Goal: Information Seeking & Learning: Learn about a topic

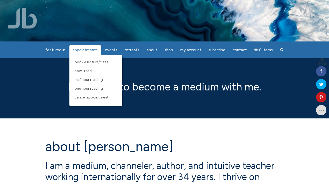
click at [90, 51] on span "Appointments" at bounding box center [85, 50] width 25 height 5
click at [101, 90] on span "One Hour Reading" at bounding box center [89, 88] width 28 height 4
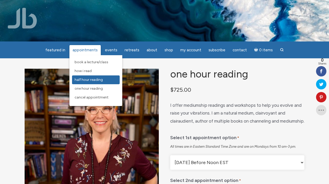
click at [95, 80] on span "Half Hour Reading" at bounding box center [89, 80] width 28 height 4
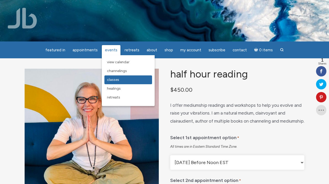
click at [109, 81] on span "Classes" at bounding box center [113, 80] width 12 height 4
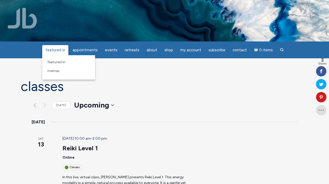
click at [59, 51] on span "featured in" at bounding box center [55, 50] width 20 height 5
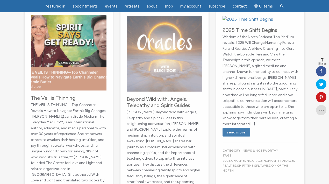
scroll to position [79, 0]
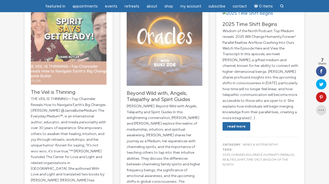
click at [75, 44] on img "main" at bounding box center [69, 47] width 76 height 76
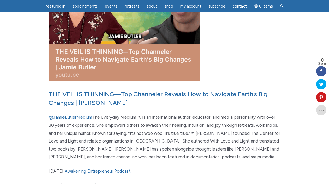
scroll to position [125, 0]
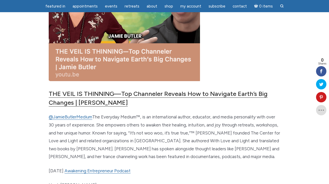
click at [198, 94] on link "THE VEIL IS THINNING—Top Channeler Reveals How to Navigate Earth’s Big Changes …" at bounding box center [158, 98] width 219 height 17
